Goal: Communication & Community: Answer question/provide support

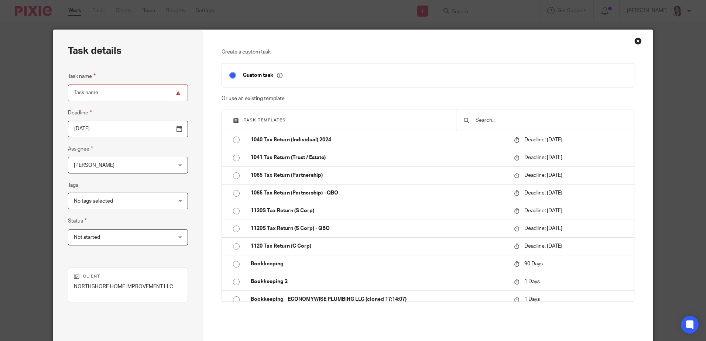
click at [635, 40] on div "Close this dialog window" at bounding box center [637, 40] width 7 height 7
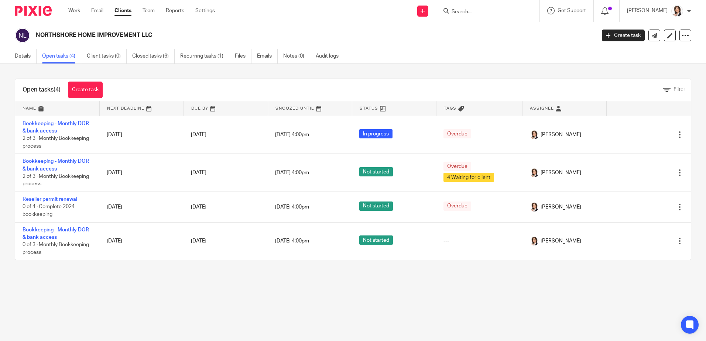
click at [473, 12] on input "Search" at bounding box center [484, 12] width 66 height 7
type input "peacoc"
click at [483, 28] on link at bounding box center [495, 28] width 92 height 11
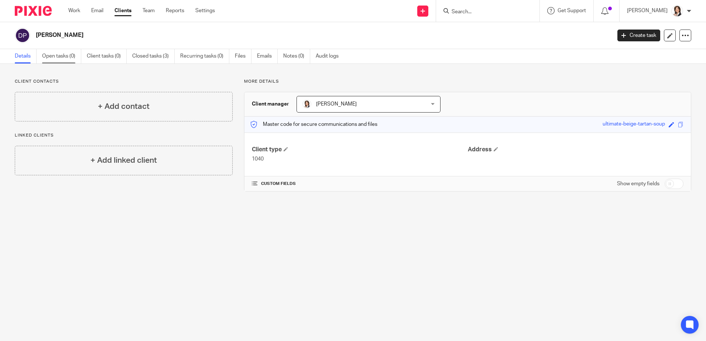
click at [57, 52] on link "Open tasks (0)" at bounding box center [61, 56] width 39 height 14
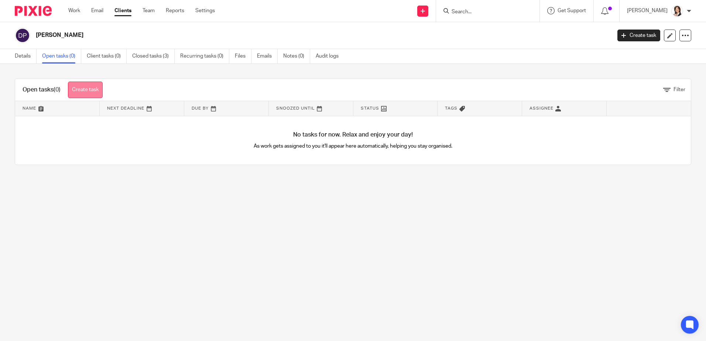
click at [77, 90] on link "Create task" at bounding box center [85, 90] width 35 height 17
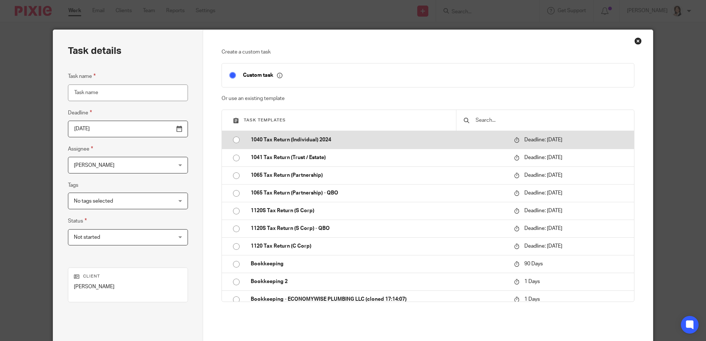
click at [234, 138] on input "radio" at bounding box center [236, 140] width 14 height 14
type input "2025-04-15"
type input "1040 Tax Return (Individual) 2024"
checkbox input "false"
radio input "false"
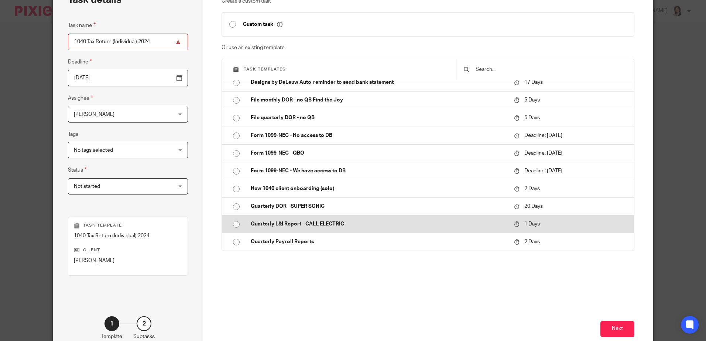
scroll to position [74, 0]
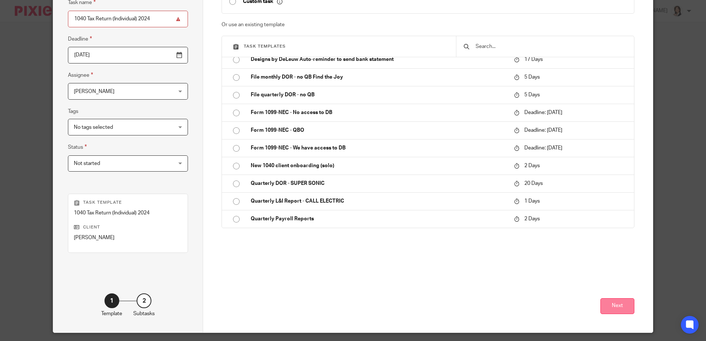
click at [618, 303] on button "Next" at bounding box center [617, 306] width 34 height 16
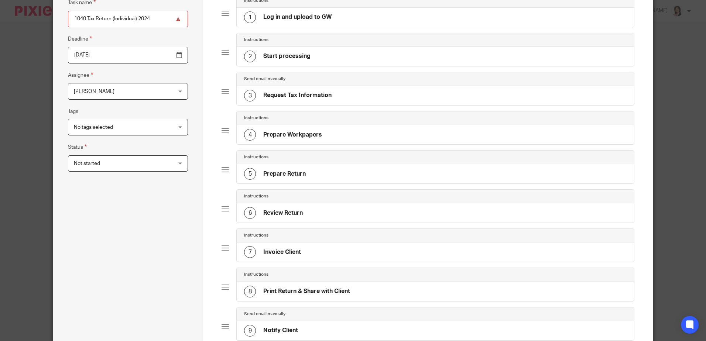
click at [288, 132] on h4 "Prepare Workpapers" at bounding box center [292, 135] width 59 height 8
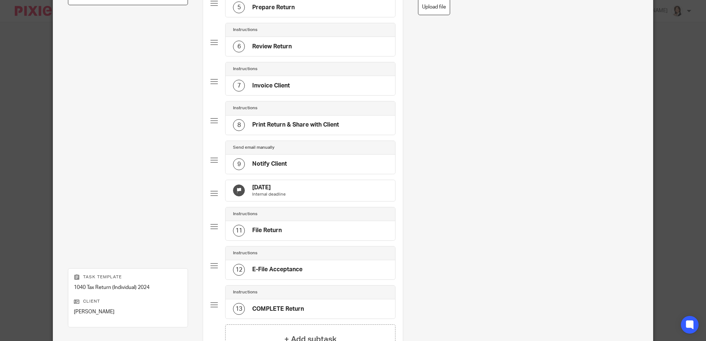
scroll to position [332, 0]
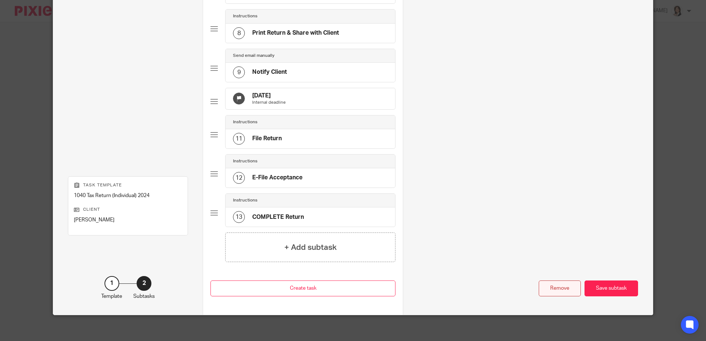
click at [556, 294] on div "Remove" at bounding box center [560, 289] width 42 height 16
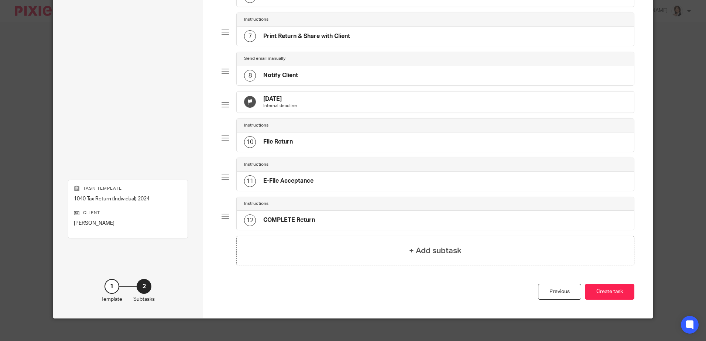
scroll to position [303, 0]
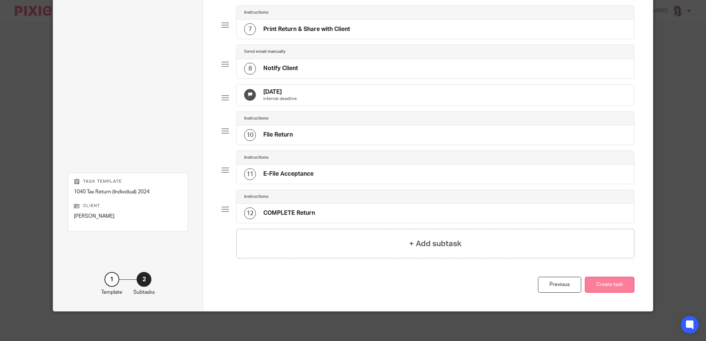
click at [612, 287] on button "Create task" at bounding box center [609, 285] width 49 height 16
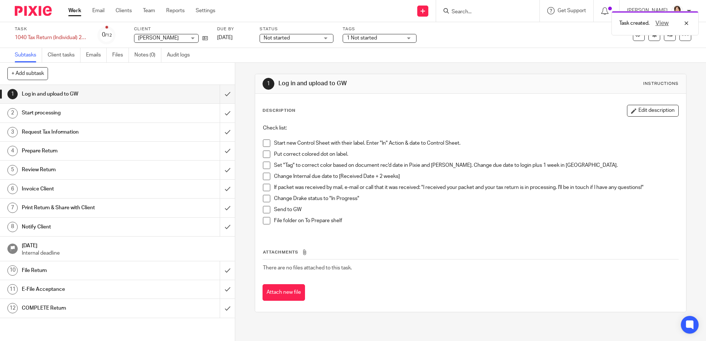
click at [325, 40] on div "Not started Not started" at bounding box center [297, 38] width 74 height 9
click at [302, 65] on li "In progress" at bounding box center [296, 65] width 73 height 15
click at [403, 37] on div "1 Not started" at bounding box center [380, 38] width 74 height 9
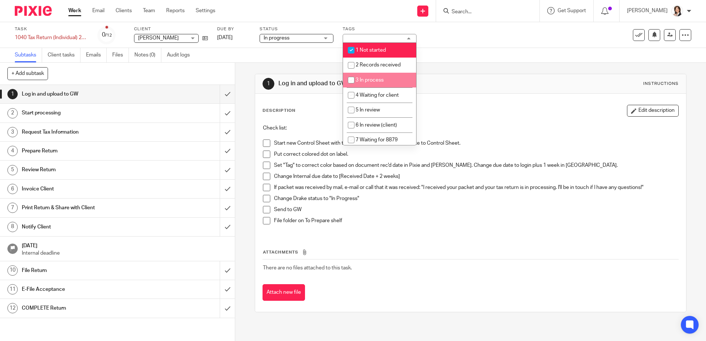
click at [351, 79] on input "checkbox" at bounding box center [351, 80] width 14 height 14
checkbox input "true"
click at [354, 49] on input "checkbox" at bounding box center [351, 50] width 14 height 14
checkbox input "false"
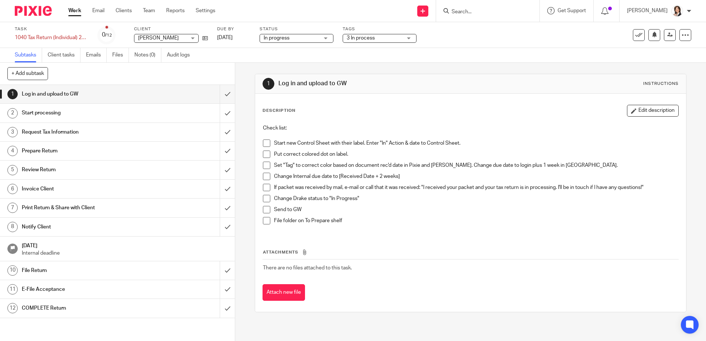
click at [306, 119] on div "Description Edit description Check list: Start new Control Sheet with their lab…" at bounding box center [470, 169] width 416 height 129
click at [264, 144] on span at bounding box center [266, 143] width 7 height 7
click at [264, 152] on span at bounding box center [266, 154] width 7 height 7
click at [265, 167] on span at bounding box center [266, 165] width 7 height 7
click at [681, 36] on icon at bounding box center [684, 34] width 7 height 7
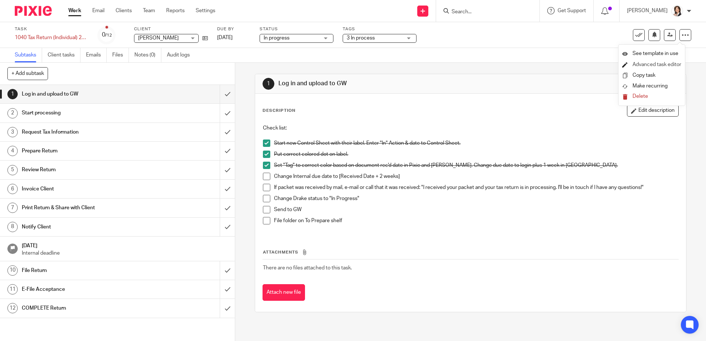
click at [665, 62] on link "Advanced task editor" at bounding box center [656, 64] width 49 height 5
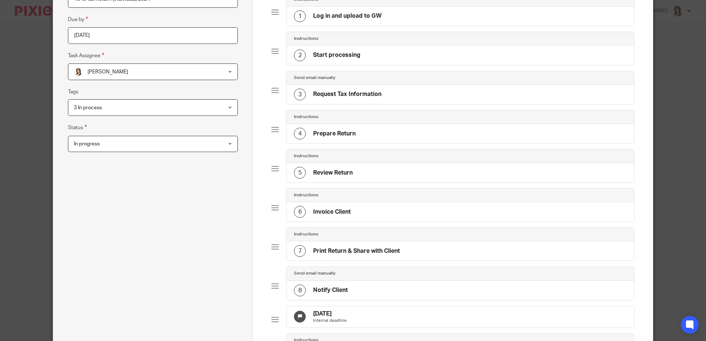
scroll to position [185, 0]
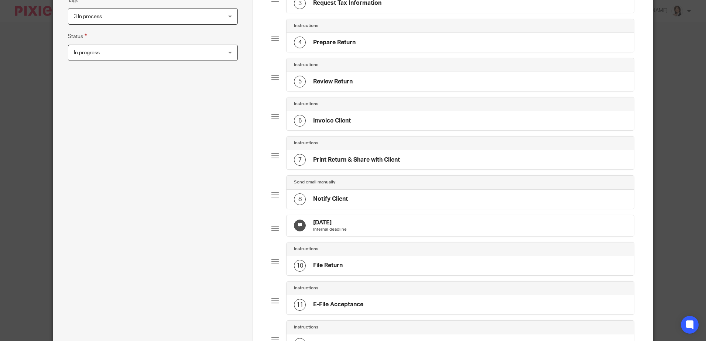
click at [326, 221] on h4 "[DATE]" at bounding box center [330, 223] width 34 height 8
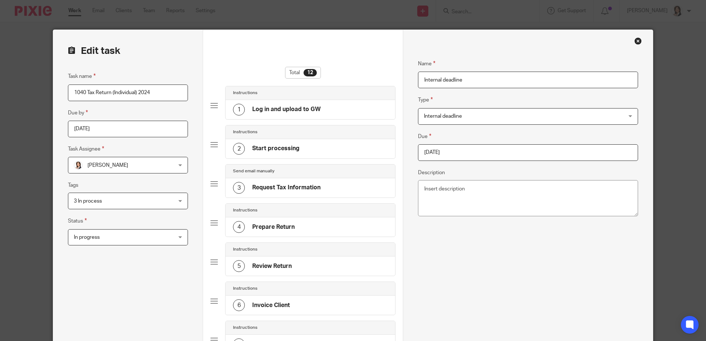
click at [446, 150] on input "2025-08-27" at bounding box center [528, 152] width 220 height 17
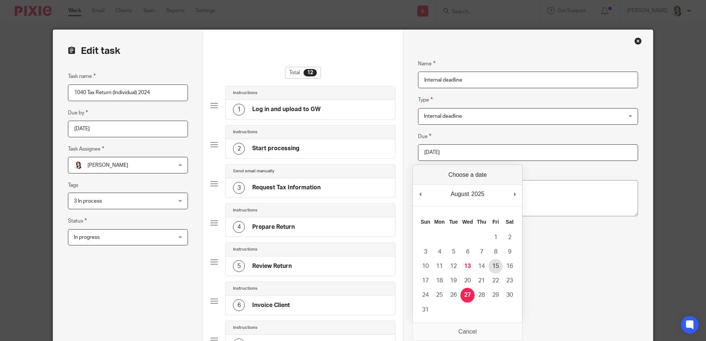
type input "2025-08-15"
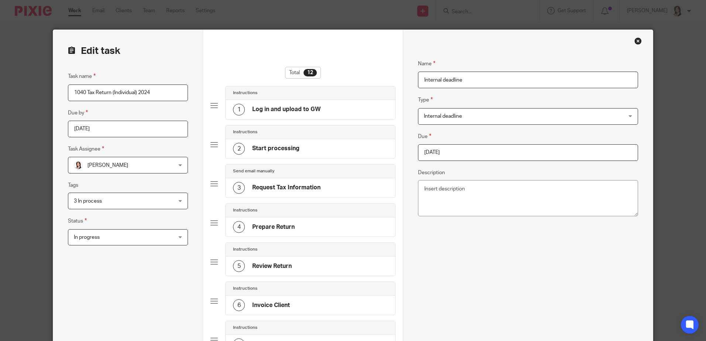
click at [637, 42] on div "Close this dialog window" at bounding box center [637, 40] width 7 height 7
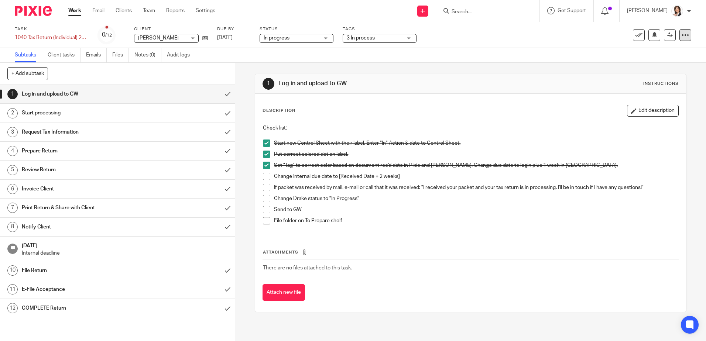
click at [683, 33] on div at bounding box center [685, 35] width 12 height 12
click at [652, 63] on link "Advanced task editor" at bounding box center [656, 64] width 49 height 5
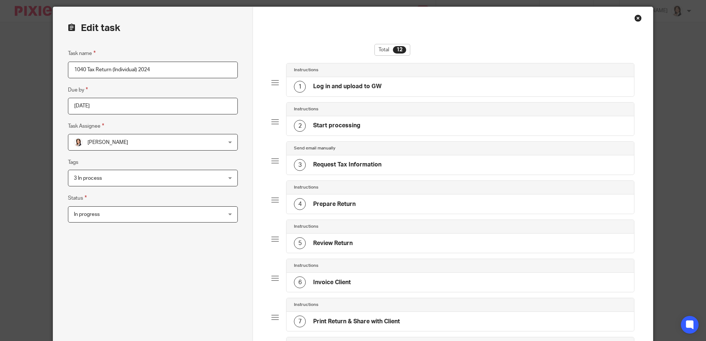
scroll to position [185, 0]
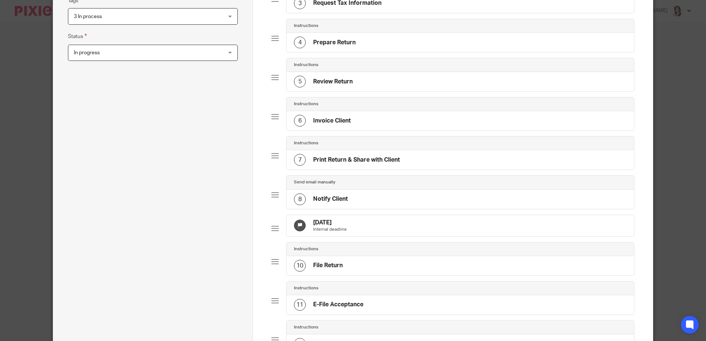
click at [335, 221] on h4 "[DATE]" at bounding box center [330, 223] width 34 height 8
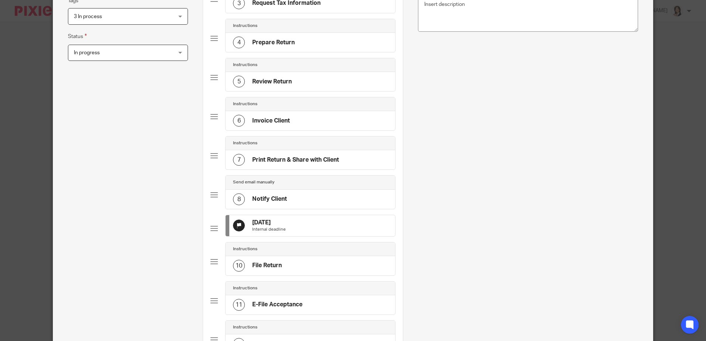
scroll to position [0, 0]
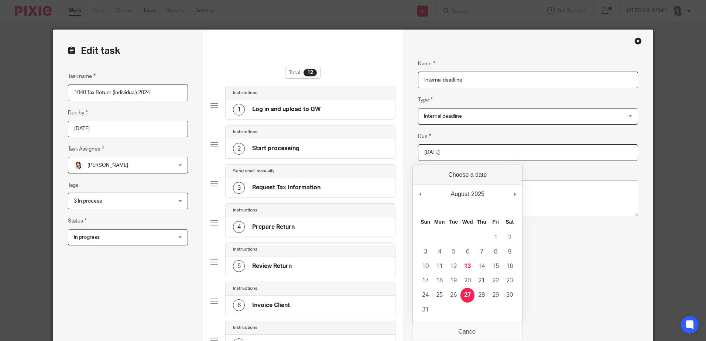
click at [460, 153] on input "2025-08-27" at bounding box center [528, 152] width 220 height 17
type input "2025-08-15"
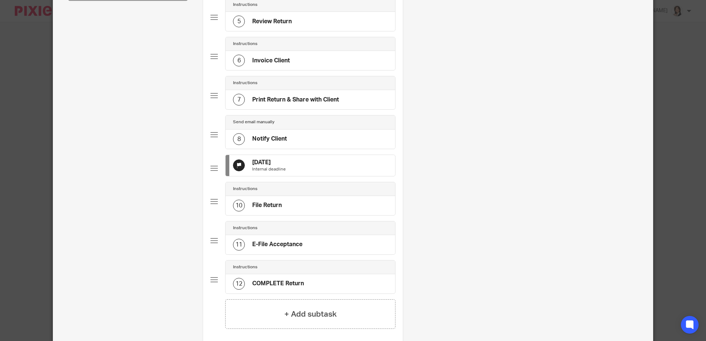
scroll to position [344, 0]
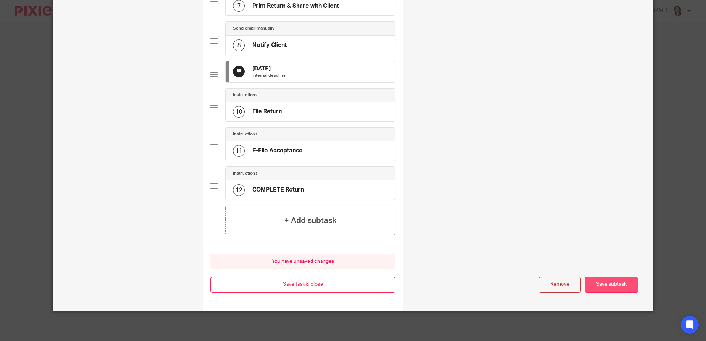
click at [615, 281] on button "Save subtask" at bounding box center [611, 285] width 54 height 16
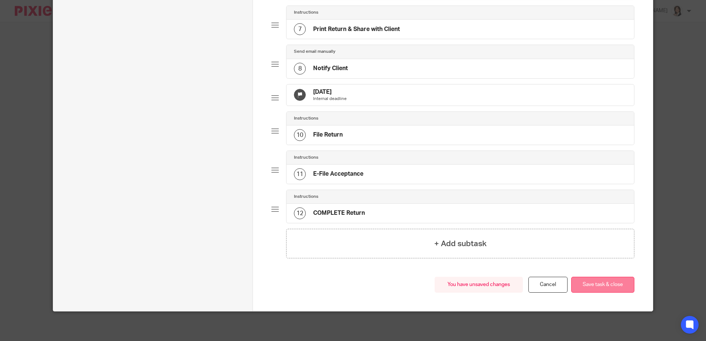
scroll to position [321, 0]
click at [599, 280] on button "Save task & close" at bounding box center [602, 285] width 63 height 16
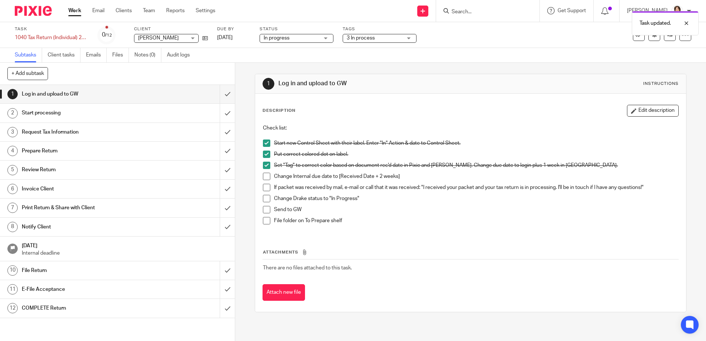
click at [264, 175] on span at bounding box center [266, 176] width 7 height 7
click at [464, 13] on input "Search" at bounding box center [484, 12] width 66 height 7
click at [264, 199] on span at bounding box center [266, 198] width 7 height 7
click at [265, 210] on span at bounding box center [266, 209] width 7 height 7
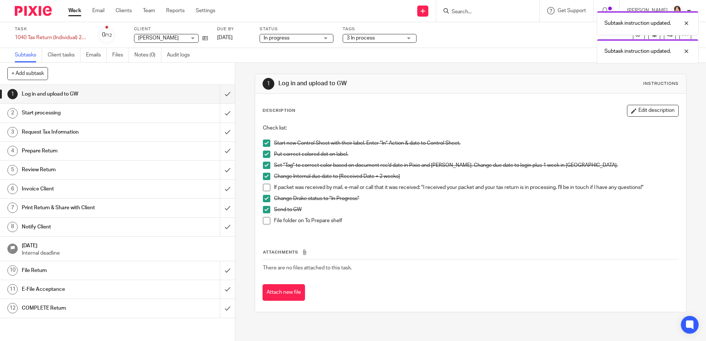
click at [265, 221] on span at bounding box center [266, 220] width 7 height 7
click at [461, 13] on div "Subtask instruction updated. Subtask instruction updated. Subtask instruction u…" at bounding box center [526, 49] width 346 height 84
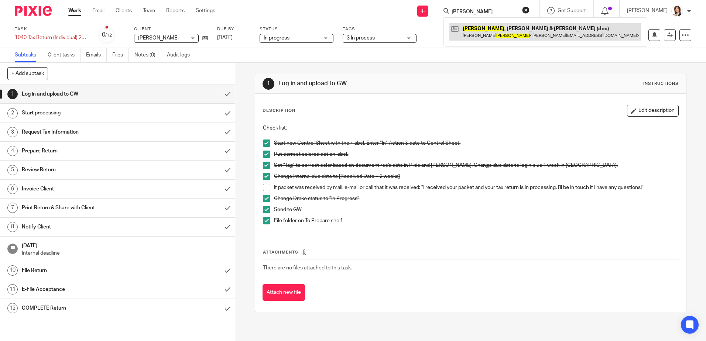
type input "broten"
click at [493, 31] on link at bounding box center [545, 31] width 192 height 17
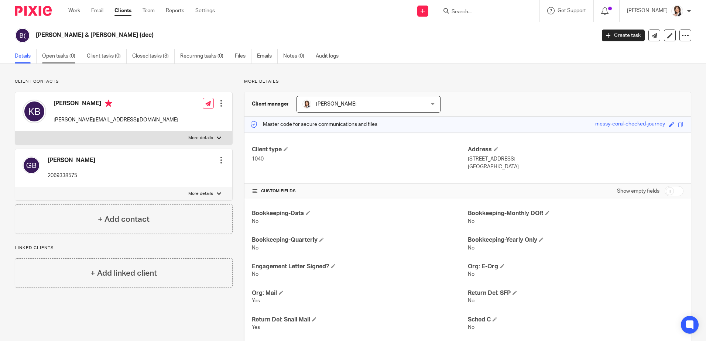
click at [61, 57] on link "Open tasks (0)" at bounding box center [61, 56] width 39 height 14
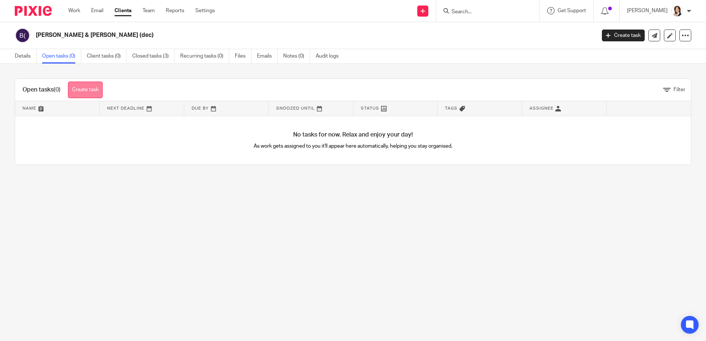
click at [85, 91] on link "Create task" at bounding box center [85, 90] width 35 height 17
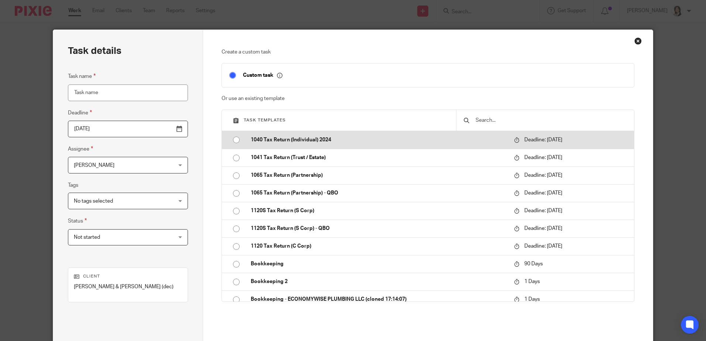
click at [234, 140] on input "radio" at bounding box center [236, 140] width 14 height 14
type input "[DATE]"
type input "1040 Tax Return (Individual) 2024"
checkbox input "false"
radio input "false"
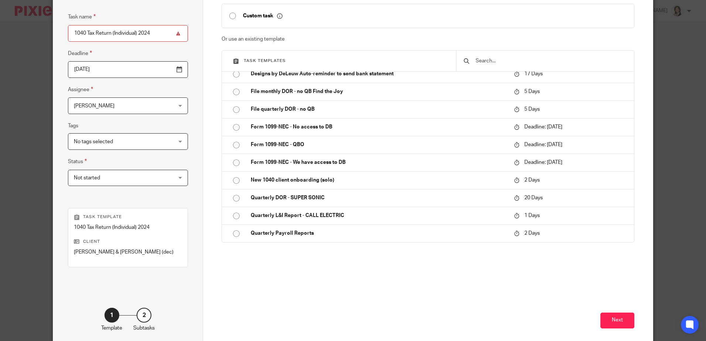
scroll to position [68, 0]
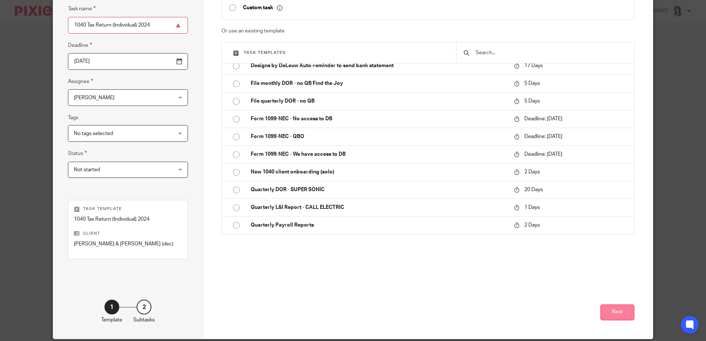
click at [616, 310] on button "Next" at bounding box center [617, 313] width 34 height 16
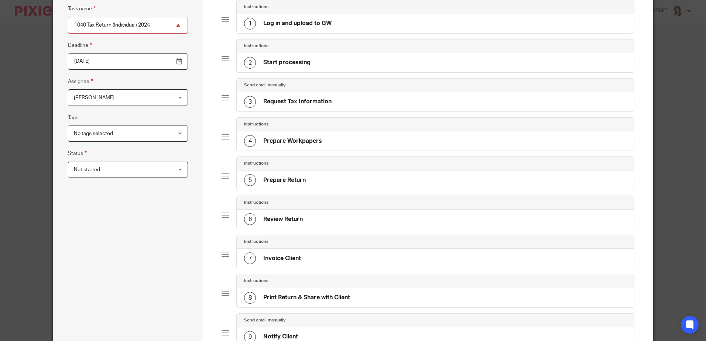
click at [298, 139] on h4 "Prepare Workpapers" at bounding box center [292, 141] width 59 height 8
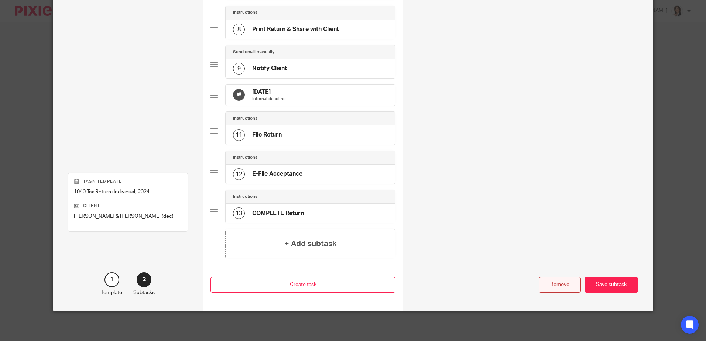
click at [555, 285] on div "Remove" at bounding box center [560, 285] width 42 height 16
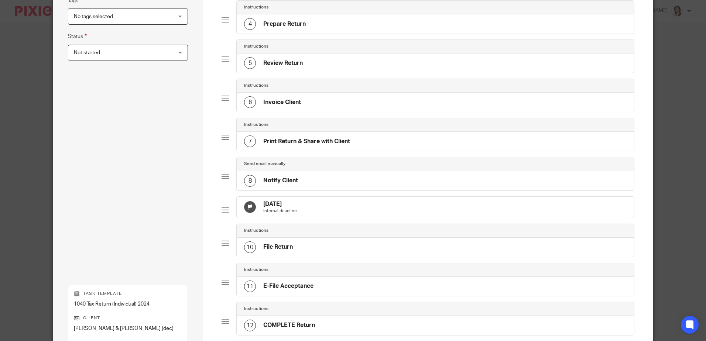
scroll to position [192, 0]
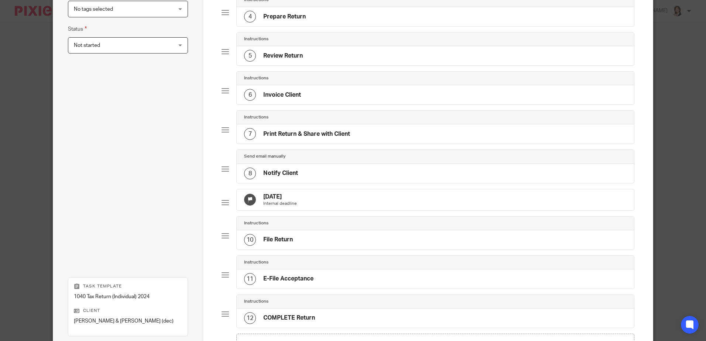
click at [273, 193] on h4 "Aug 27, 2025" at bounding box center [280, 197] width 34 height 8
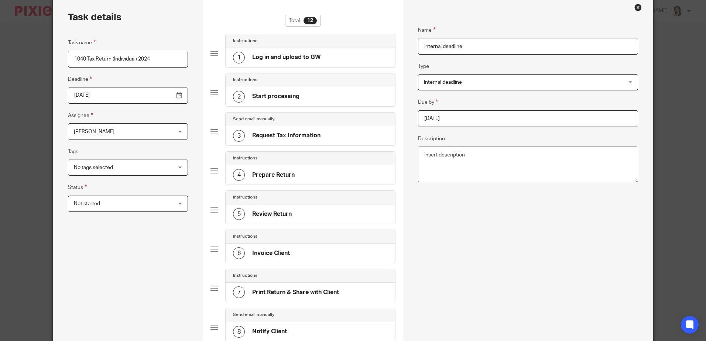
scroll to position [7, 0]
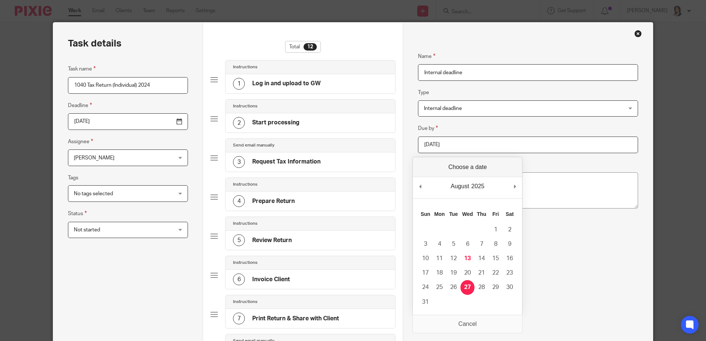
click at [442, 148] on input "2025-08-27" at bounding box center [528, 145] width 220 height 17
type input "2025-08-22"
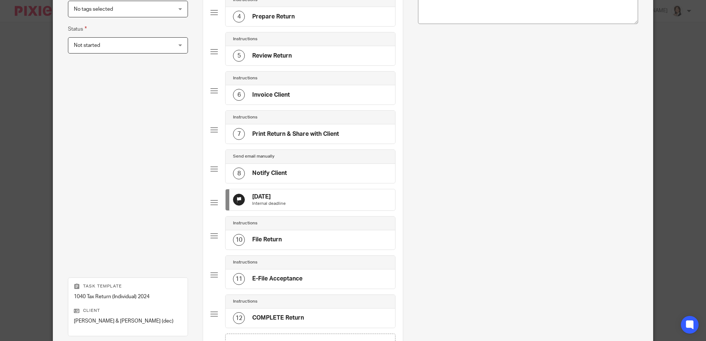
scroll to position [303, 0]
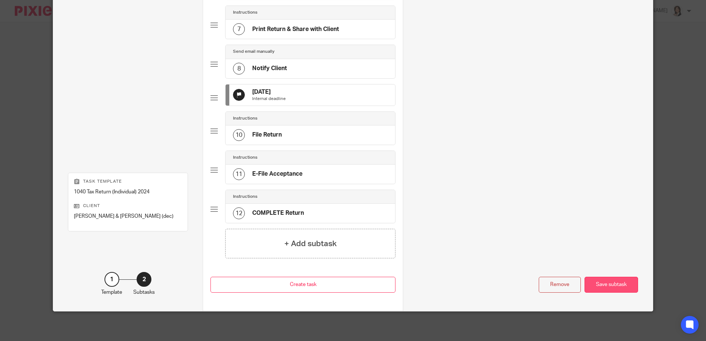
click at [608, 284] on div "Save subtask" at bounding box center [611, 285] width 54 height 16
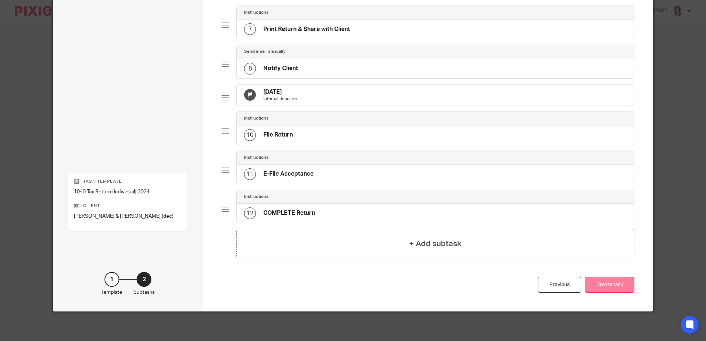
click at [605, 285] on button "Create task" at bounding box center [609, 285] width 49 height 16
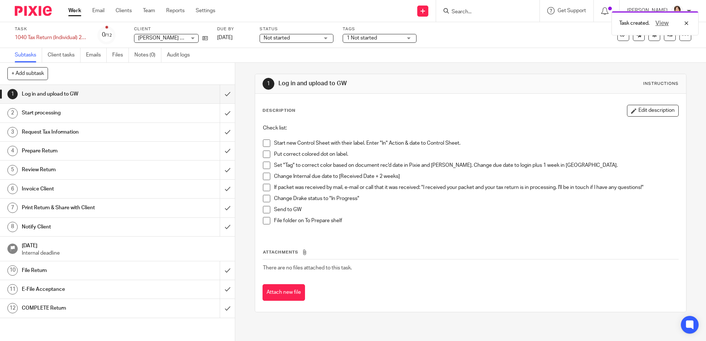
click at [264, 142] on span at bounding box center [266, 143] width 7 height 7
click at [267, 155] on span at bounding box center [266, 154] width 7 height 7
click at [327, 39] on div "Not started Not started" at bounding box center [297, 38] width 74 height 9
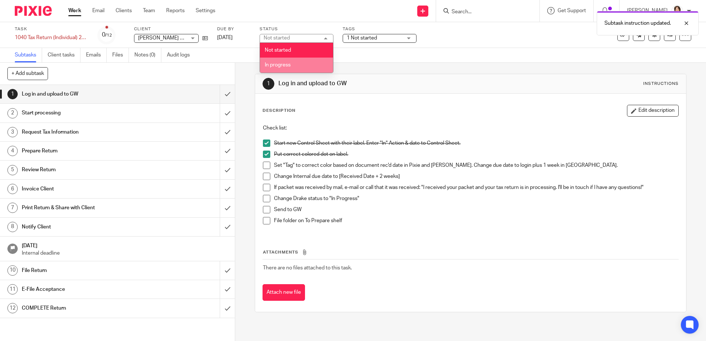
click at [310, 63] on li "In progress" at bounding box center [296, 65] width 73 height 15
click at [406, 38] on div "1 Not started" at bounding box center [380, 38] width 74 height 9
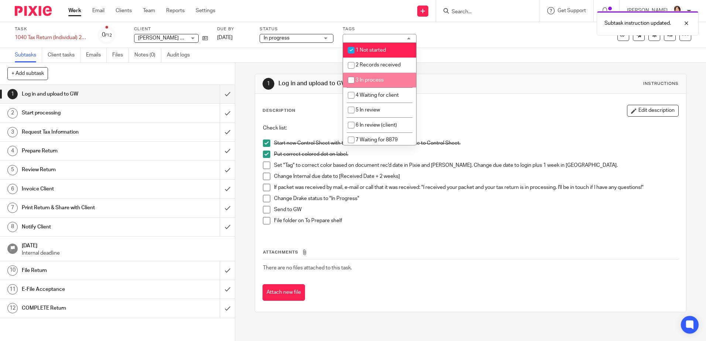
click at [350, 79] on input "checkbox" at bounding box center [351, 80] width 14 height 14
checkbox input "true"
click at [351, 45] on input "checkbox" at bounding box center [351, 50] width 14 height 14
checkbox input "false"
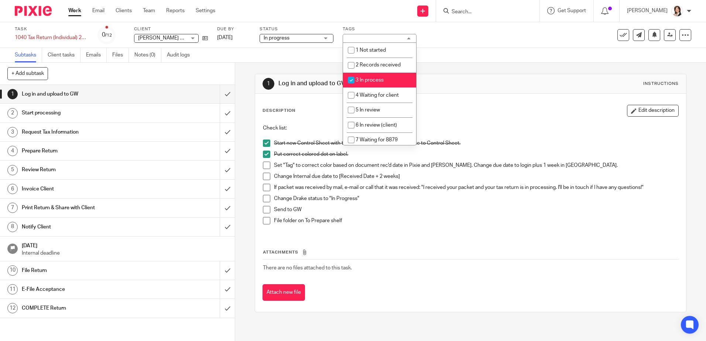
click at [471, 46] on div "Task 1040 Tax Return (Individual) 2024 Save 1040 Tax Return (Individual) 2024 0…" at bounding box center [353, 35] width 706 height 26
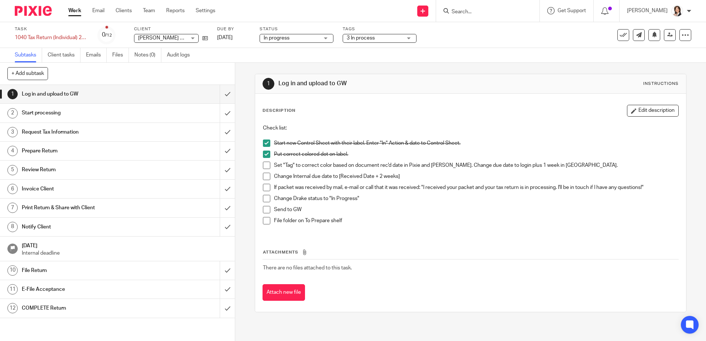
click at [263, 167] on span at bounding box center [266, 165] width 7 height 7
click at [266, 178] on span at bounding box center [266, 176] width 7 height 7
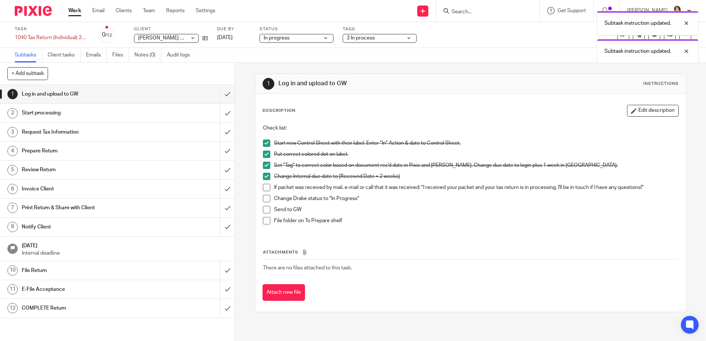
click at [266, 185] on span at bounding box center [266, 187] width 7 height 7
click at [265, 198] on span at bounding box center [266, 198] width 7 height 7
click at [265, 206] on span at bounding box center [266, 209] width 7 height 7
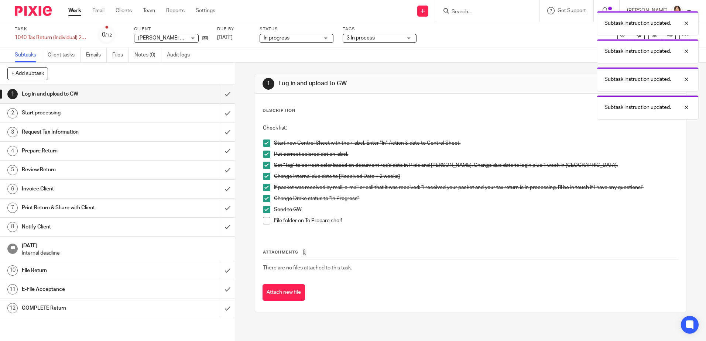
click at [263, 219] on span at bounding box center [266, 220] width 7 height 7
click at [221, 93] on input "submit" at bounding box center [117, 94] width 235 height 18
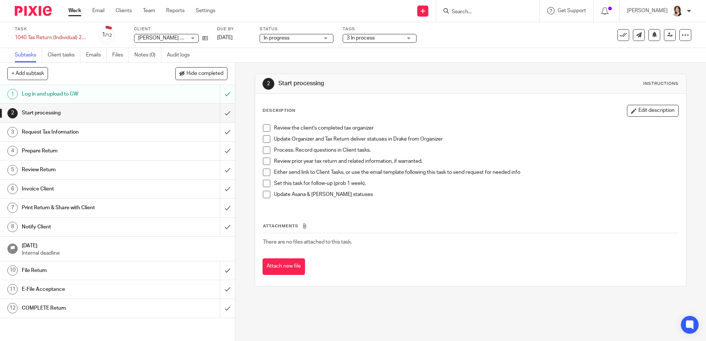
click at [467, 10] on input "Search" at bounding box center [484, 12] width 66 height 7
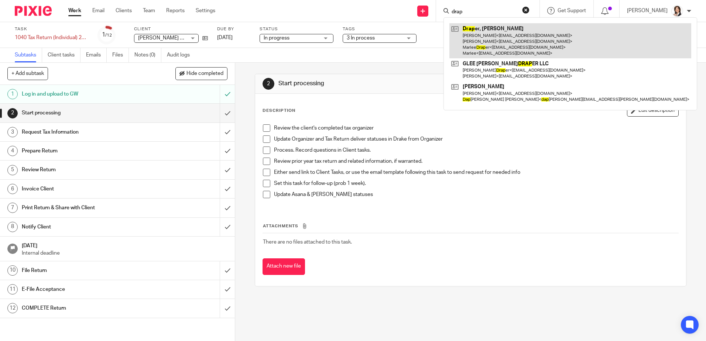
type input "drap"
click at [488, 40] on link at bounding box center [570, 40] width 242 height 35
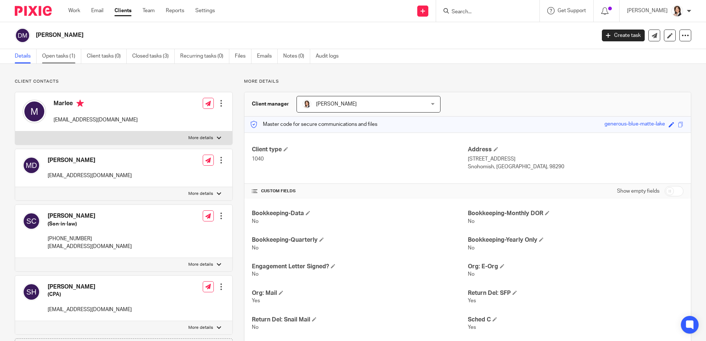
click at [65, 53] on link "Open tasks (1)" at bounding box center [61, 56] width 39 height 14
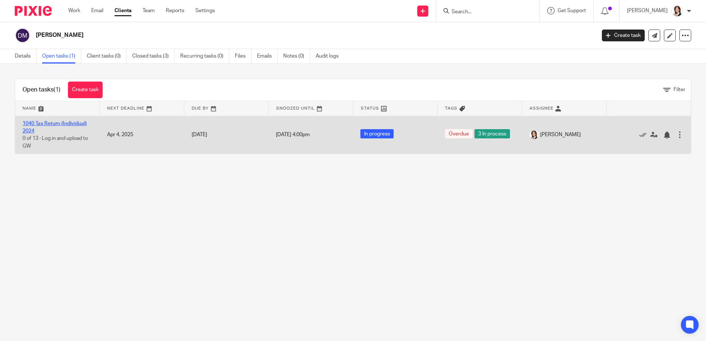
click at [58, 123] on link "1040 Tax Return (Individual) 2024" at bounding box center [55, 127] width 64 height 13
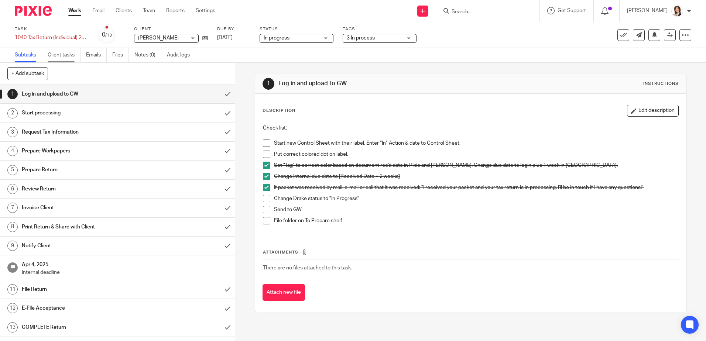
click at [69, 56] on link "Client tasks" at bounding box center [64, 55] width 33 height 14
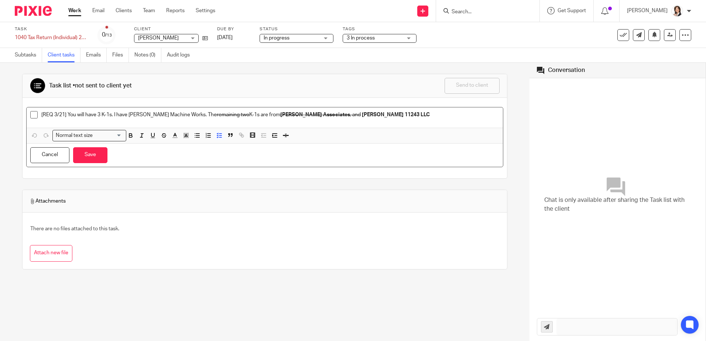
click at [34, 114] on span at bounding box center [33, 114] width 7 height 7
click at [94, 156] on button "Save" at bounding box center [90, 155] width 34 height 16
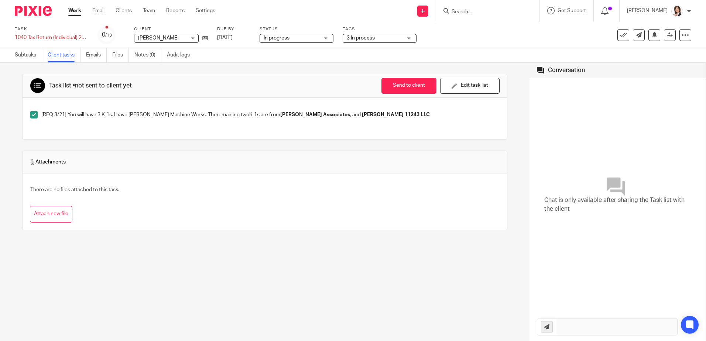
click at [476, 10] on input "Search" at bounding box center [484, 12] width 66 height 7
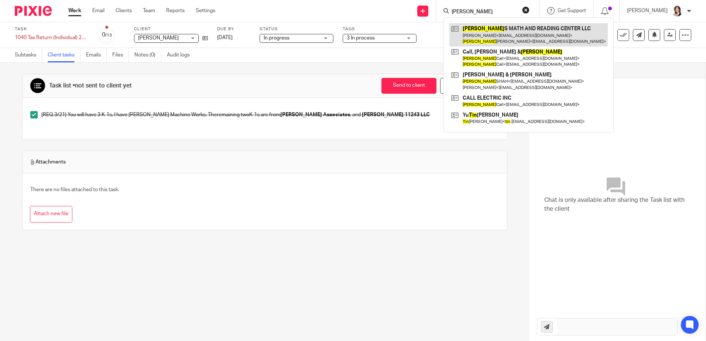
type input "tina"
click at [500, 39] on link at bounding box center [528, 34] width 158 height 23
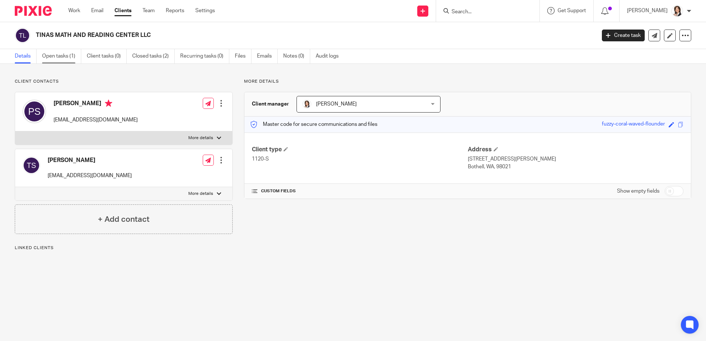
click at [52, 54] on link "Open tasks (1)" at bounding box center [61, 56] width 39 height 14
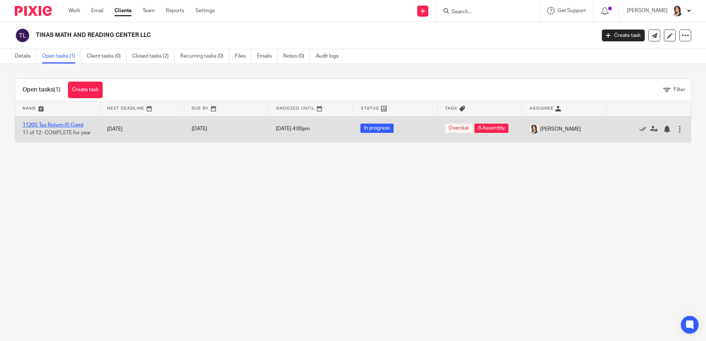
click at [58, 123] on link "1120S Tax Return (S Corp)" at bounding box center [53, 125] width 61 height 5
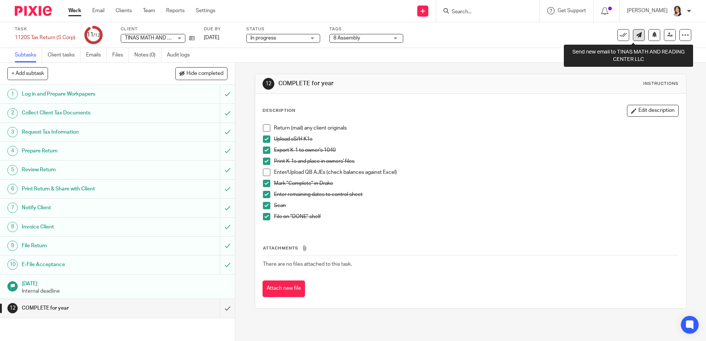
click at [636, 36] on icon at bounding box center [639, 35] width 6 height 6
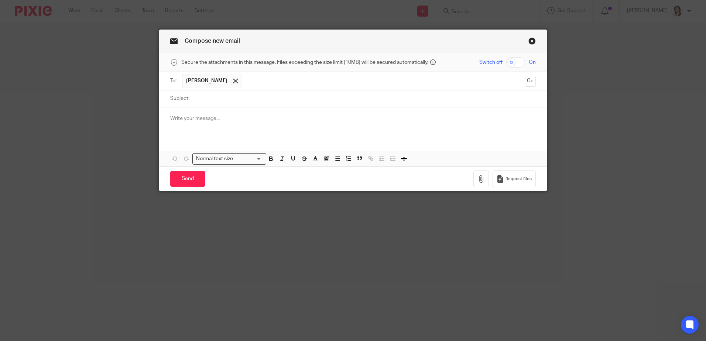
click at [217, 95] on input "Subject:" at bounding box center [364, 98] width 343 height 17
type input "T"
type input "S-corp tax return due [DATE]"
click at [251, 115] on p at bounding box center [352, 118] width 365 height 7
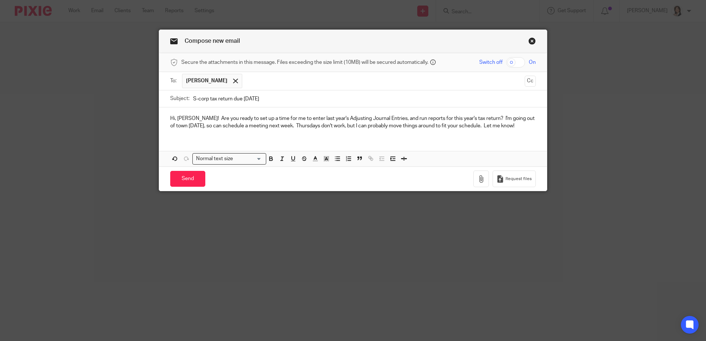
click at [376, 118] on p "Hi, [PERSON_NAME]! Are you ready to set up a time for me to enter last year's A…" at bounding box center [352, 122] width 365 height 15
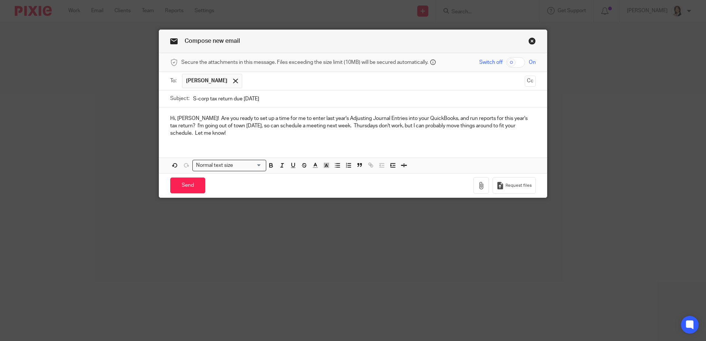
click at [509, 126] on p "Hi, Pete! Are you ready to set up a time for me to enter last year's Adjusting …" at bounding box center [352, 126] width 365 height 23
click at [185, 185] on input "Send" at bounding box center [187, 186] width 35 height 16
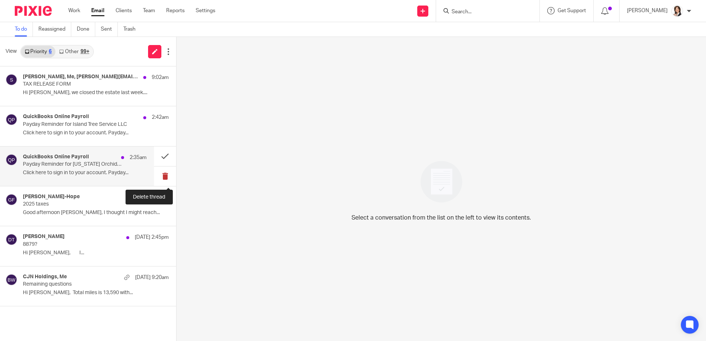
click at [163, 175] on button at bounding box center [165, 176] width 22 height 20
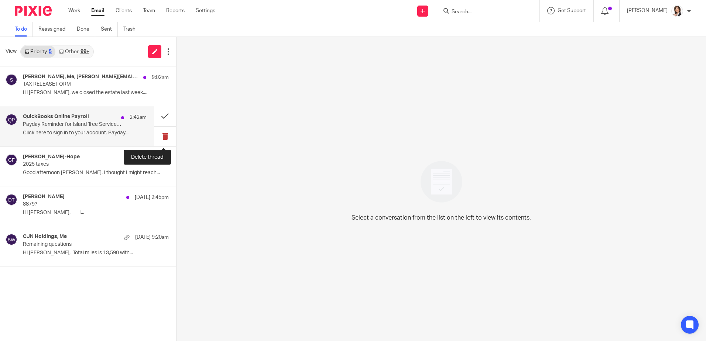
click at [164, 134] on button at bounding box center [165, 137] width 22 height 20
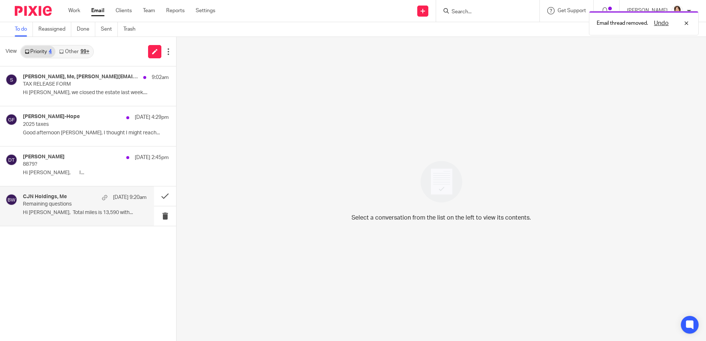
click at [58, 210] on p "Hi [PERSON_NAME], Total miles is 13,590 with..." at bounding box center [85, 213] width 124 height 6
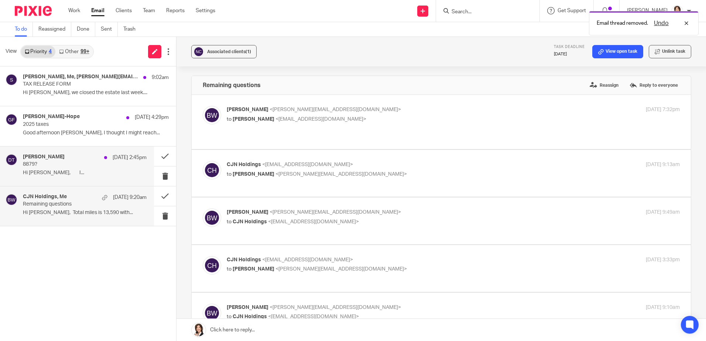
click at [31, 171] on p "Hi [PERSON_NAME], I..." at bounding box center [85, 173] width 124 height 6
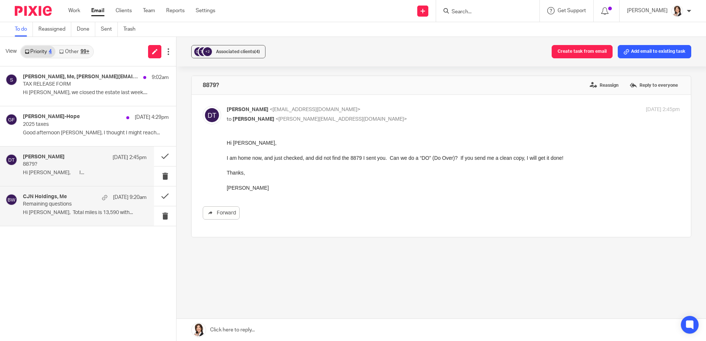
click at [42, 203] on p "Remaining questions" at bounding box center [72, 204] width 99 height 6
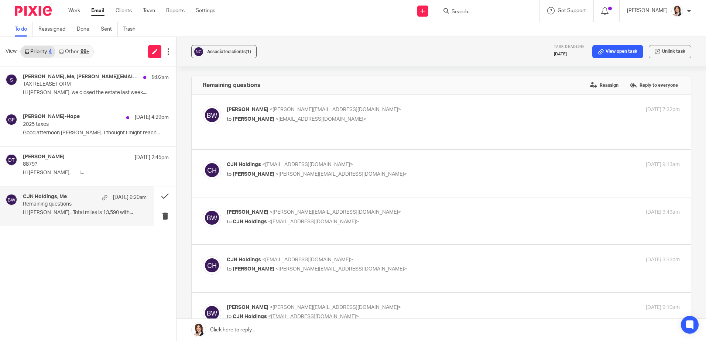
click at [51, 203] on p "Remaining questions" at bounding box center [72, 204] width 99 height 6
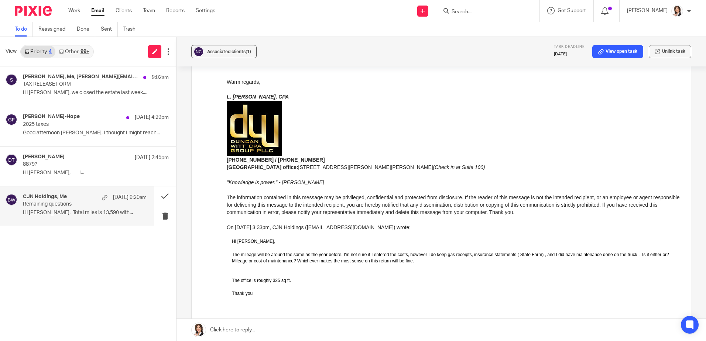
scroll to position [591, 0]
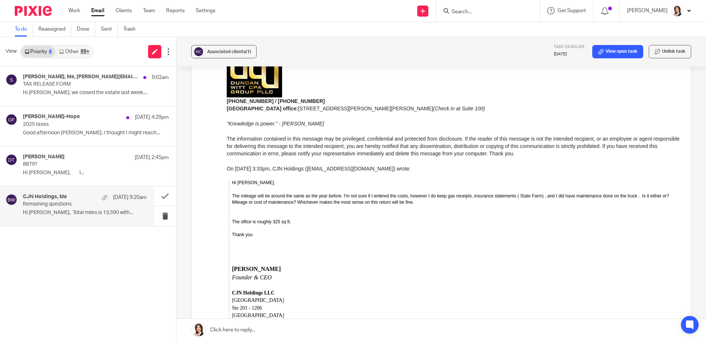
drag, startPoint x: 243, startPoint y: 329, endPoint x: 248, endPoint y: 326, distance: 6.5
click at [243, 329] on link at bounding box center [440, 330] width 529 height 22
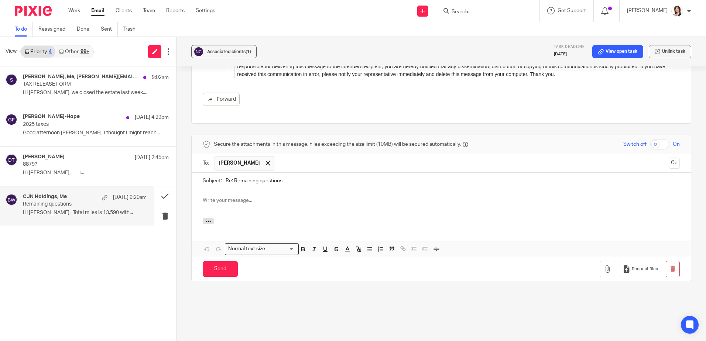
scroll to position [0, 0]
click at [227, 264] on input "Send" at bounding box center [220, 269] width 35 height 16
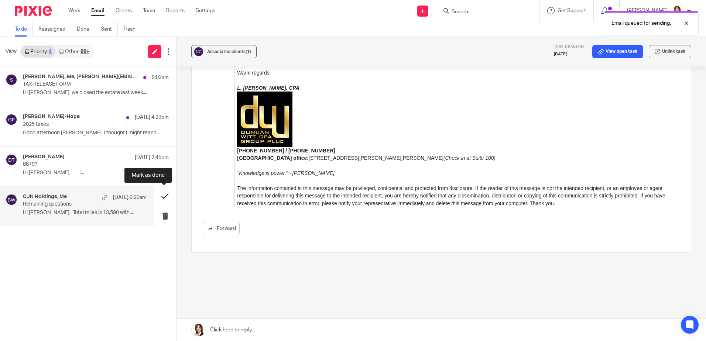
click at [162, 196] on button at bounding box center [165, 196] width 22 height 20
